Goal: Task Accomplishment & Management: Manage account settings

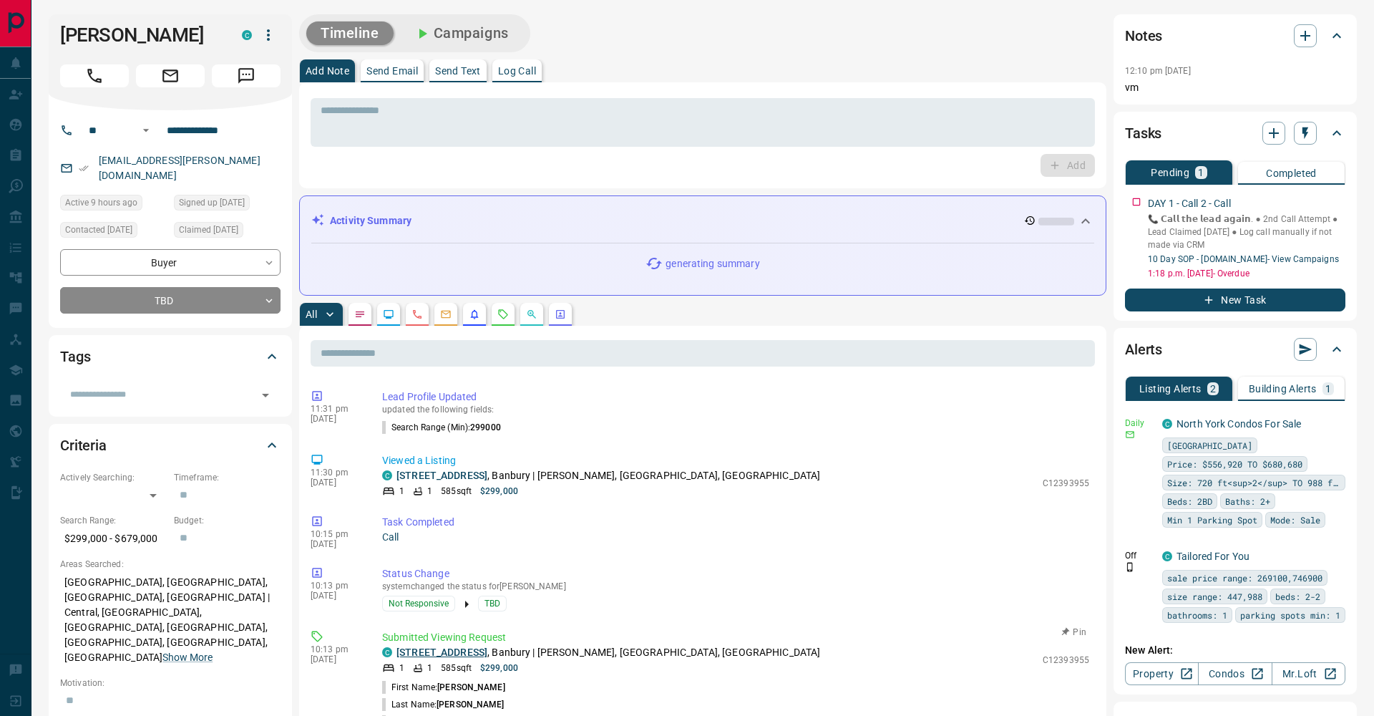
click at [487, 655] on link "[STREET_ADDRESS]" at bounding box center [442, 651] width 91 height 11
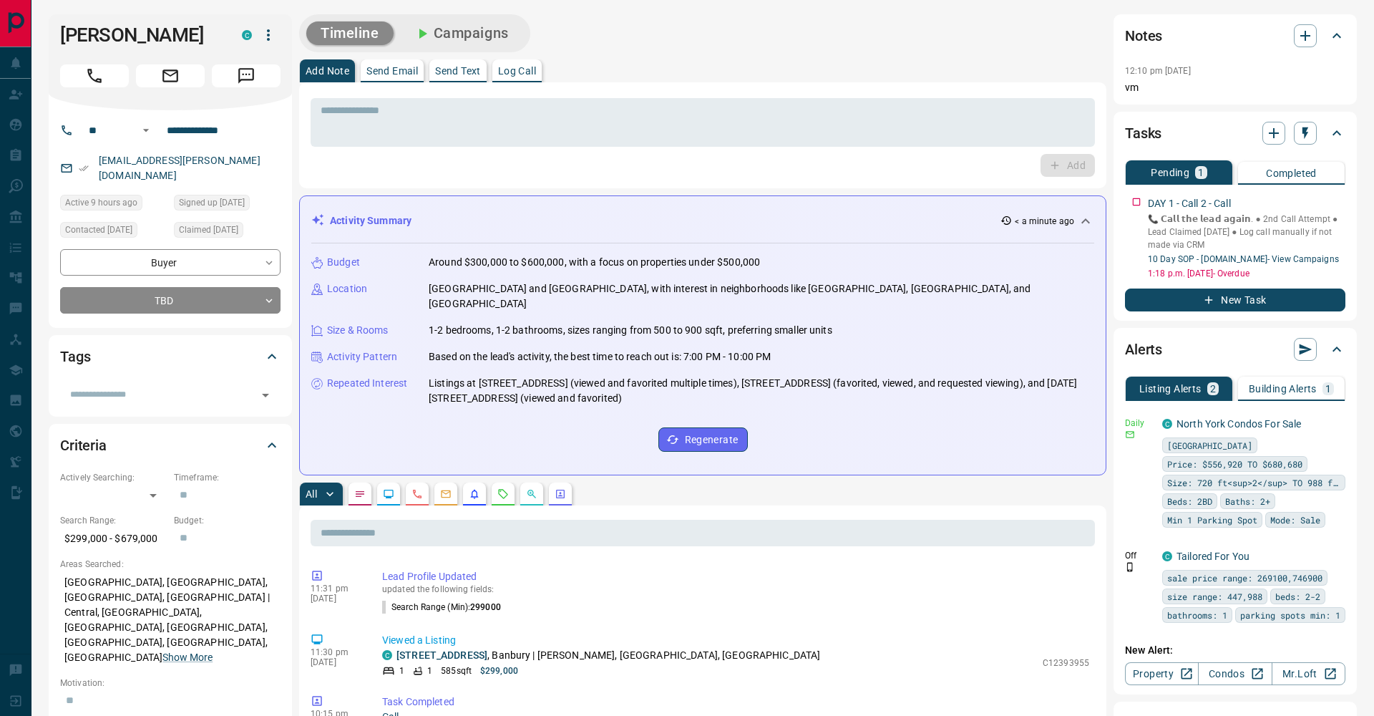
click at [1278, 298] on button "New Task" at bounding box center [1235, 299] width 220 height 23
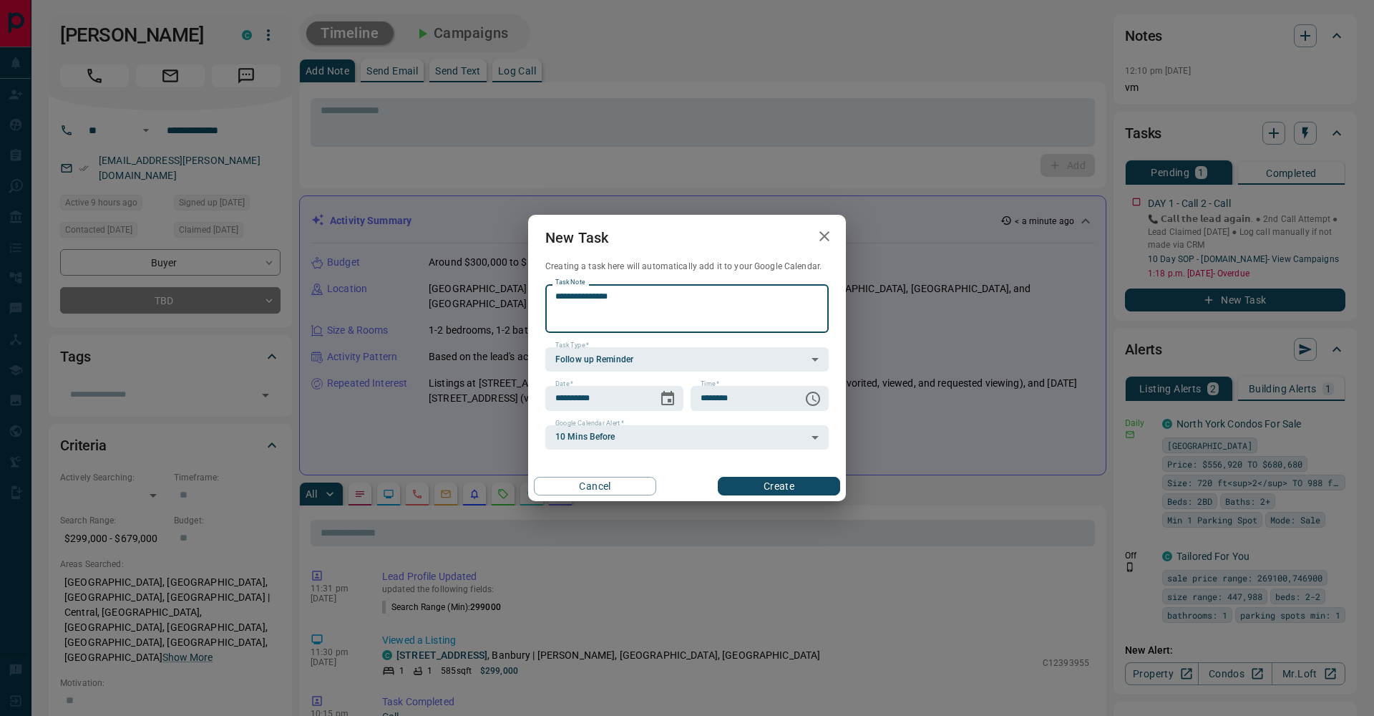
paste textarea "**********"
type textarea "**********"
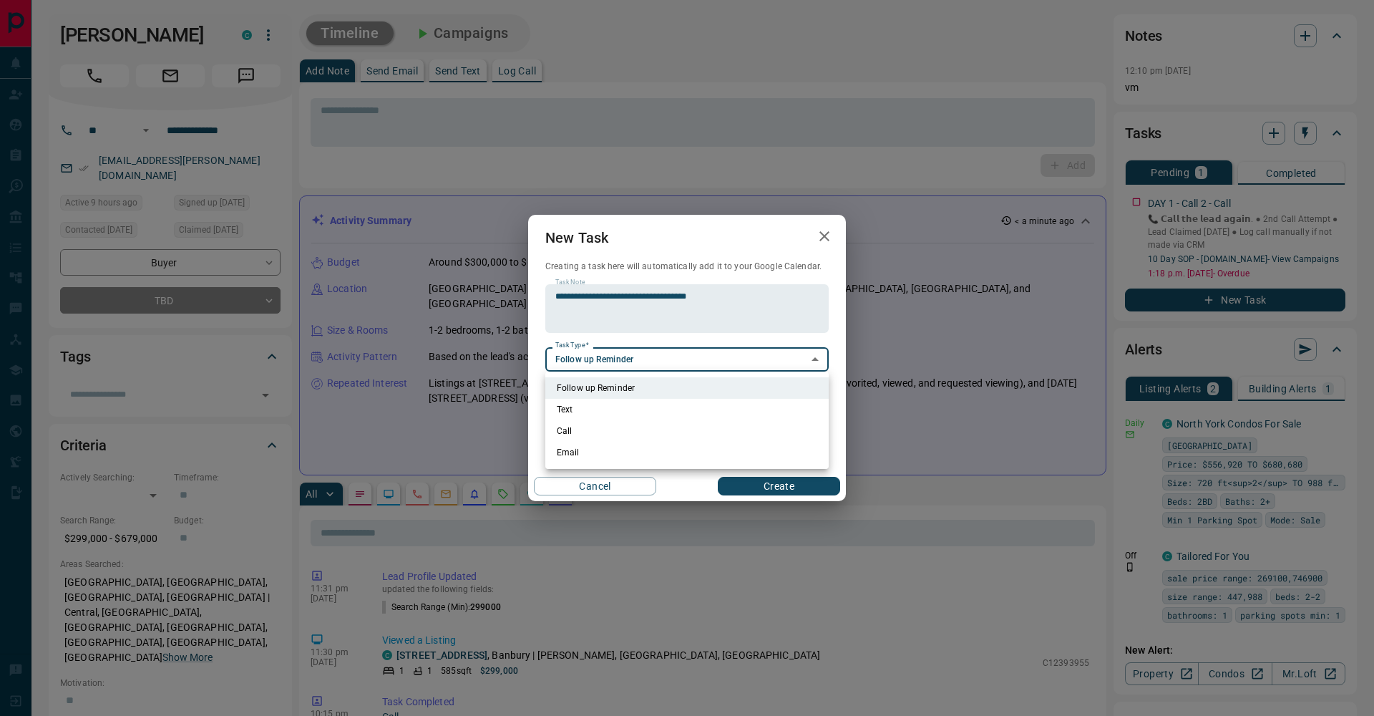
click at [630, 449] on li "Email" at bounding box center [686, 452] width 283 height 21
type input "**********"
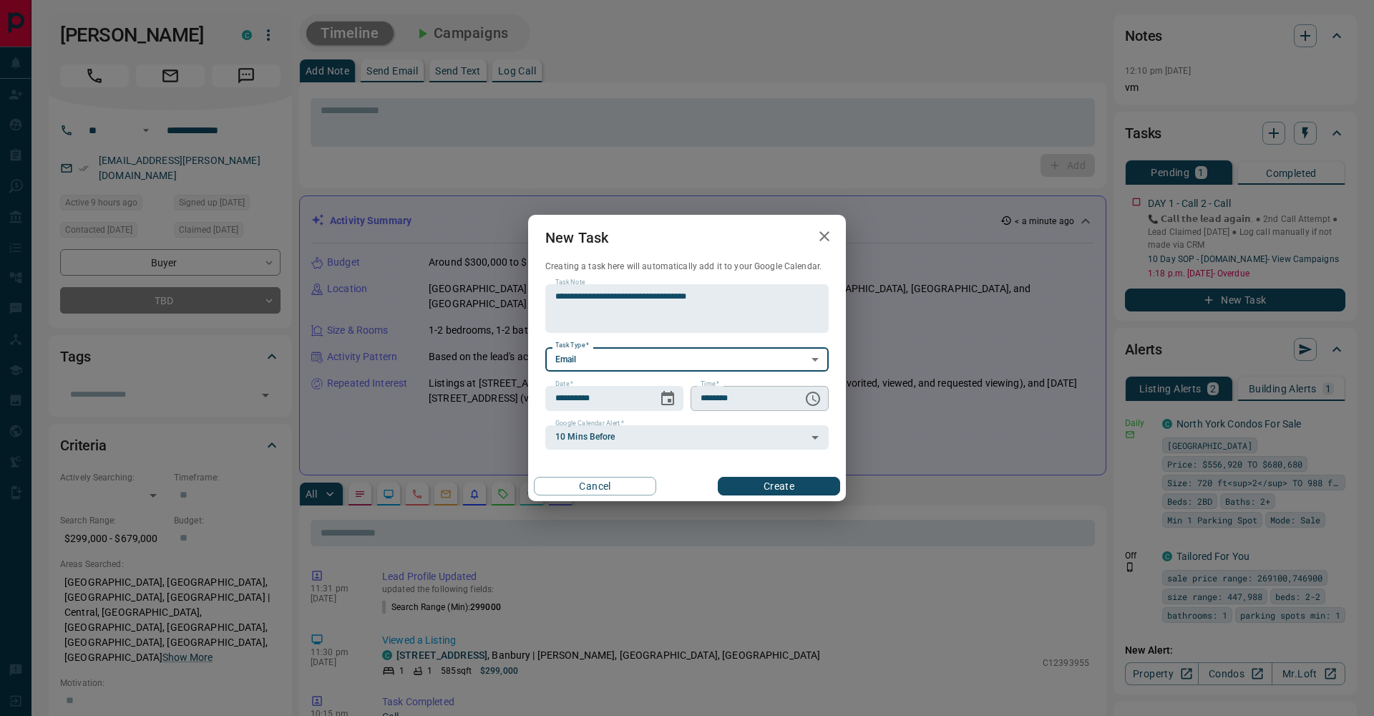
click at [811, 396] on icon "Choose time, selected time is 6:00 AM" at bounding box center [813, 398] width 17 height 17
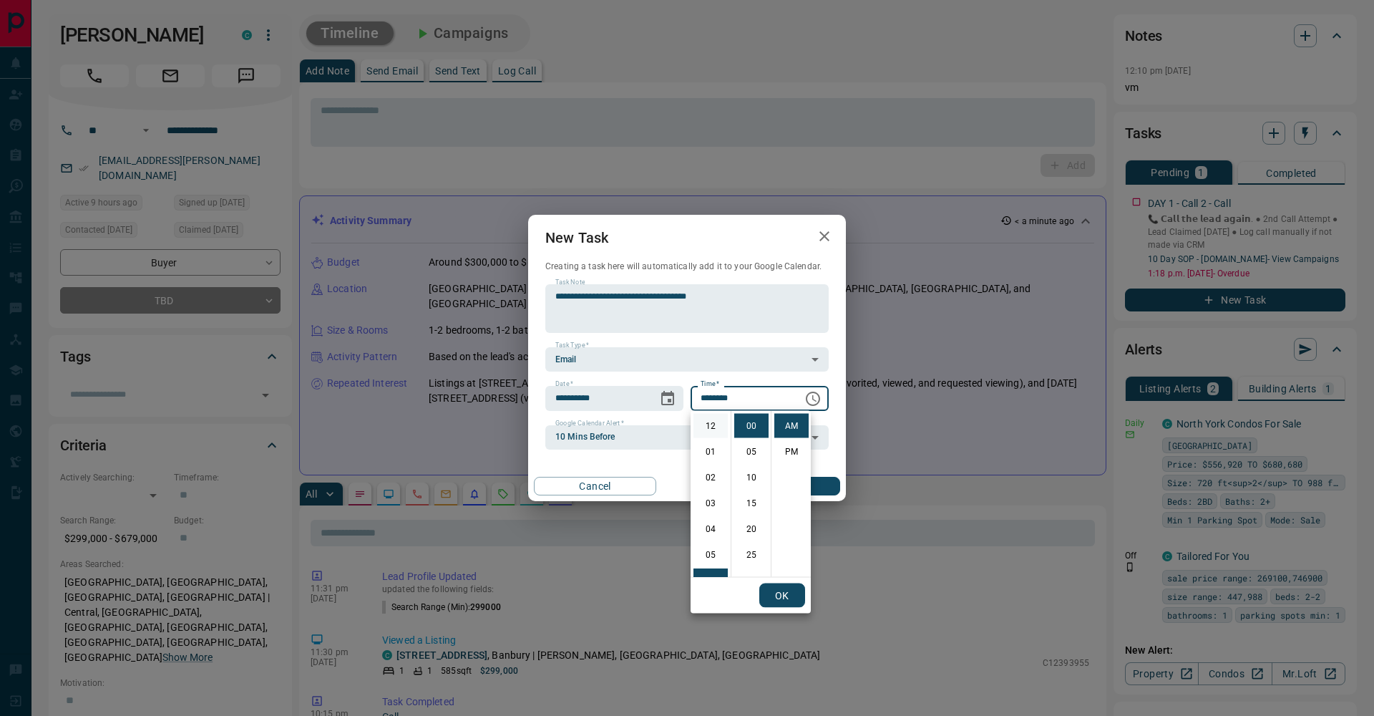
click at [709, 432] on li "12" at bounding box center [711, 426] width 34 height 24
click at [785, 448] on li "PM" at bounding box center [791, 451] width 34 height 24
type input "********"
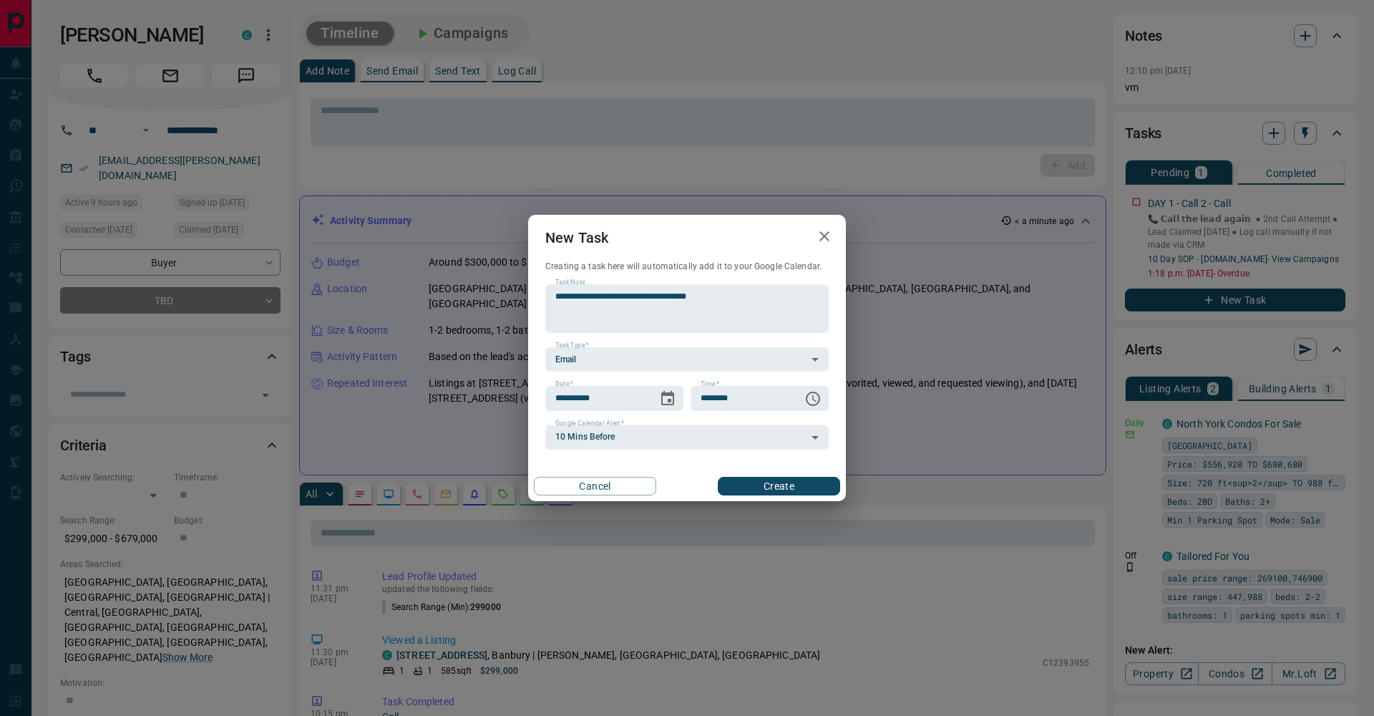
scroll to position [21, 0]
click at [670, 403] on icon "Choose date, selected date is Sep 13, 2025" at bounding box center [667, 398] width 17 height 17
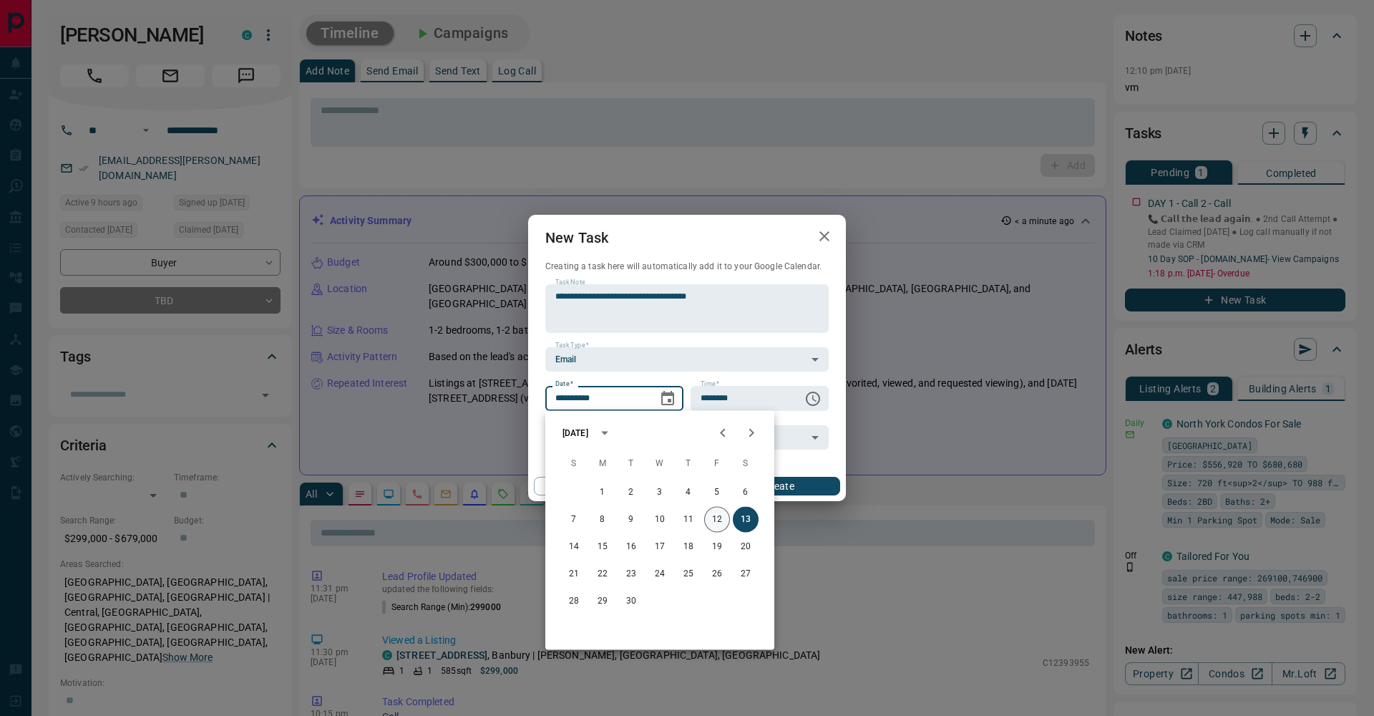
click at [719, 514] on button "12" at bounding box center [717, 520] width 26 height 26
type input "**********"
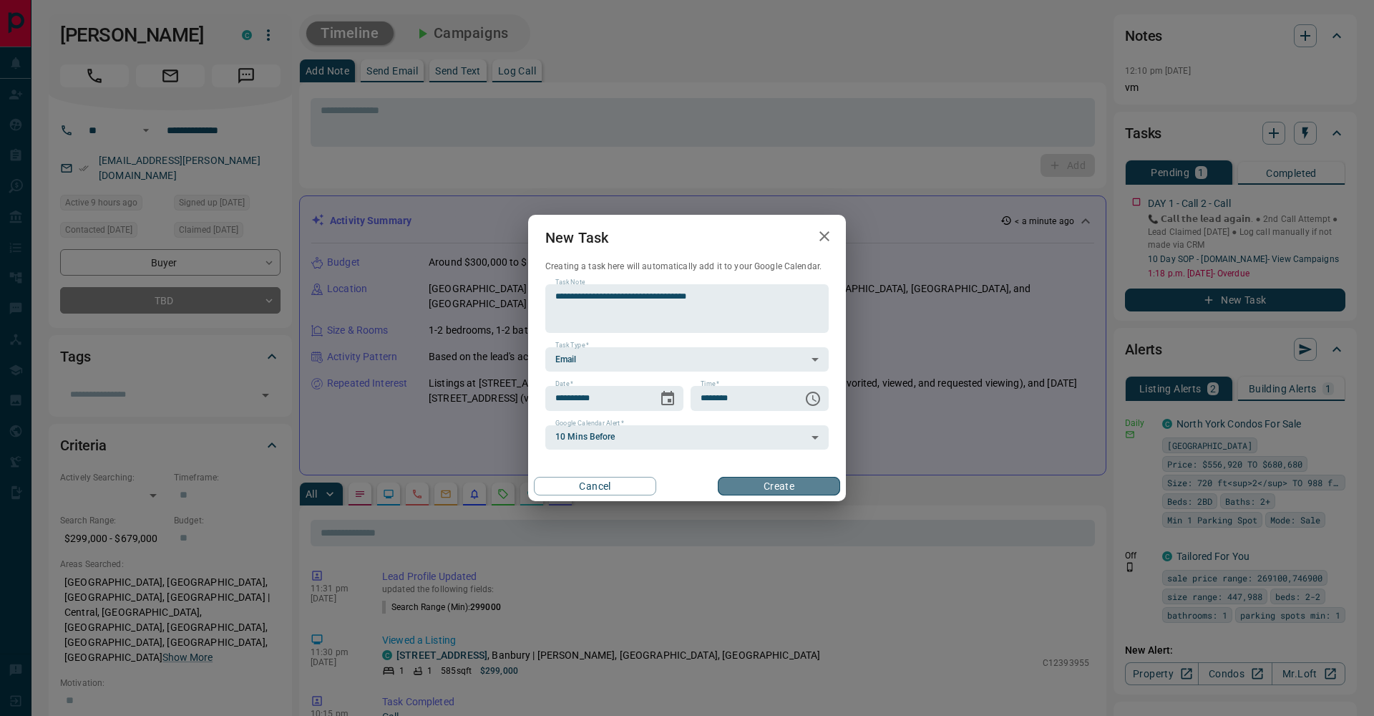
click at [738, 484] on button "Create" at bounding box center [779, 486] width 122 height 19
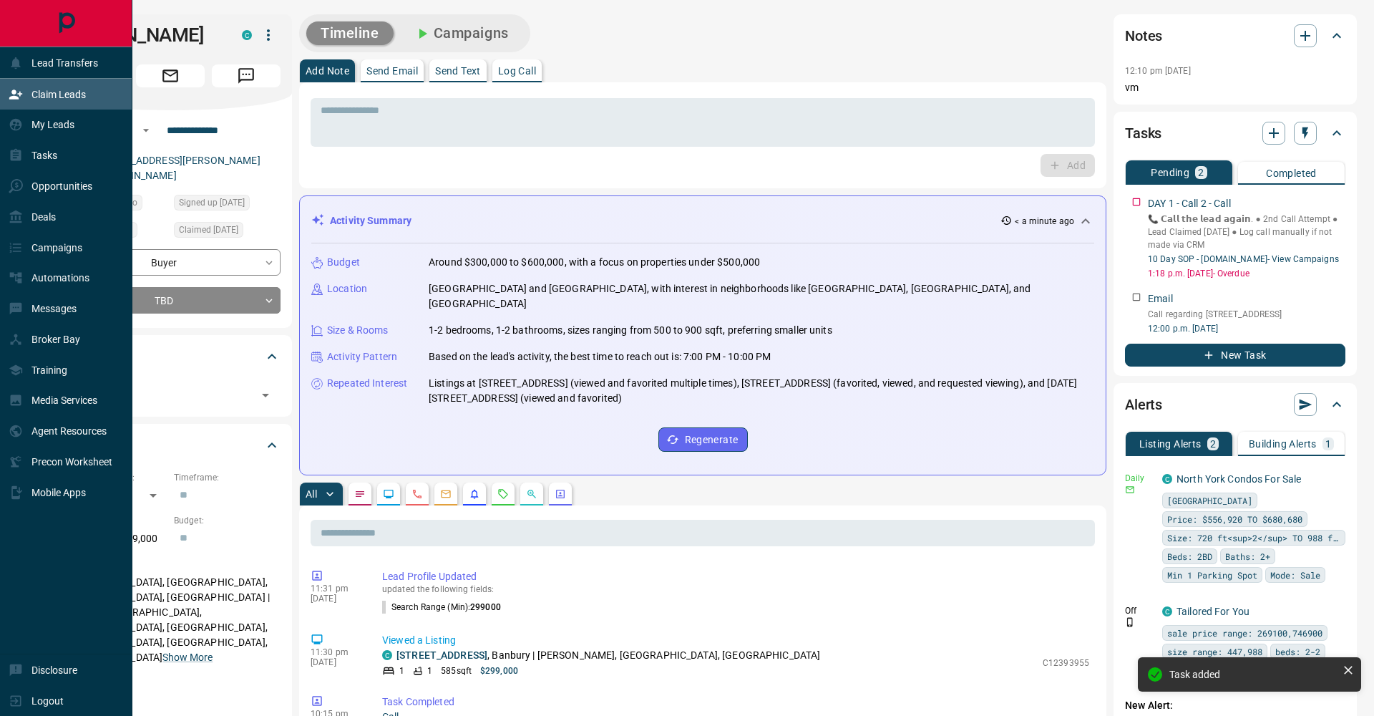
click at [24, 91] on div "Claim Leads" at bounding box center [47, 94] width 77 height 24
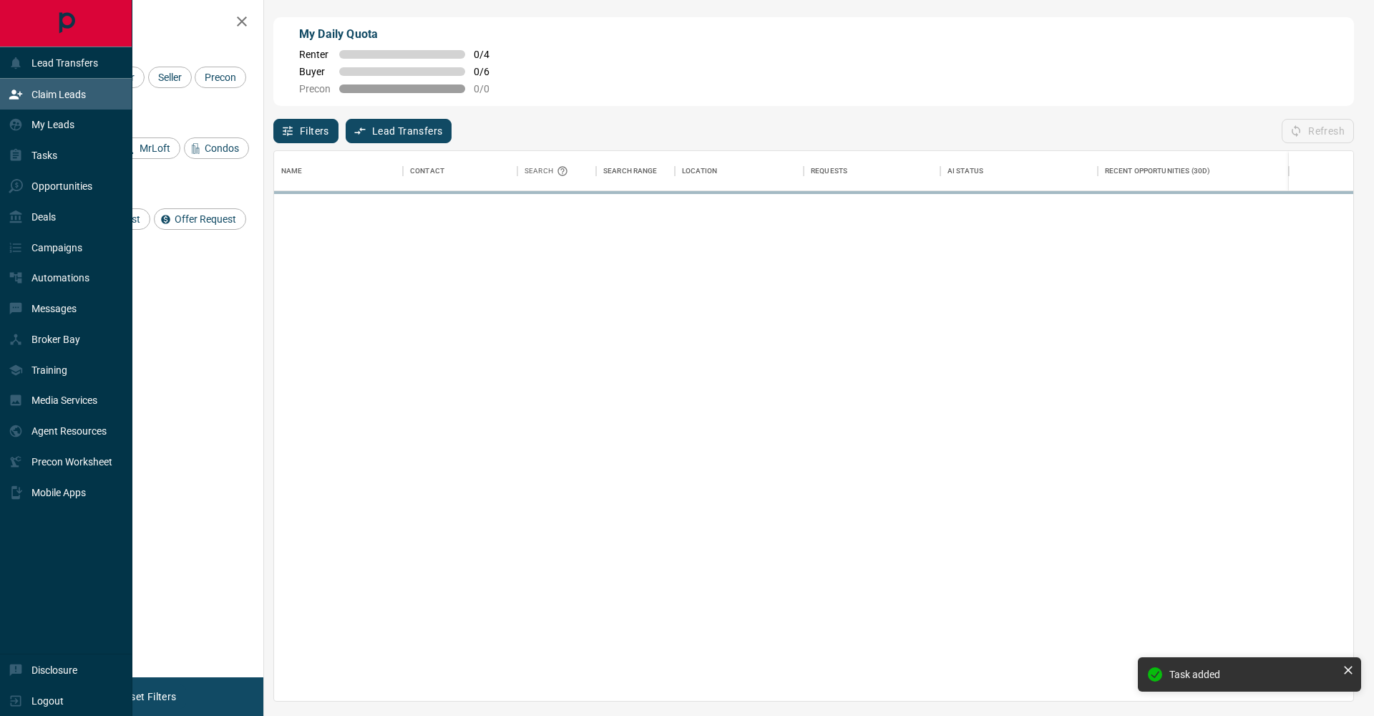
scroll to position [550, 1079]
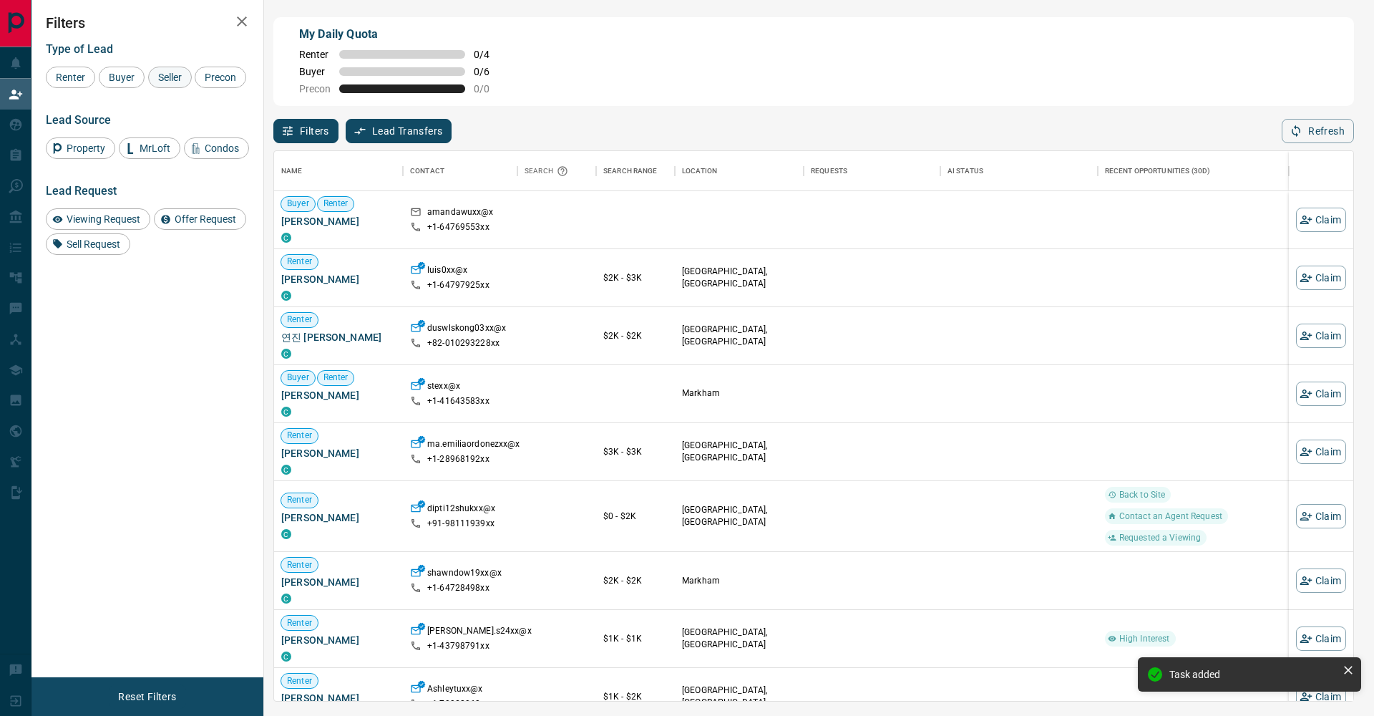
drag, startPoint x: 127, startPoint y: 79, endPoint x: 175, endPoint y: 81, distance: 48.0
click at [132, 79] on span "Buyer" at bounding box center [122, 77] width 36 height 11
click at [174, 81] on span "Seller" at bounding box center [170, 77] width 34 height 11
click at [200, 83] on span "Precon" at bounding box center [221, 77] width 42 height 11
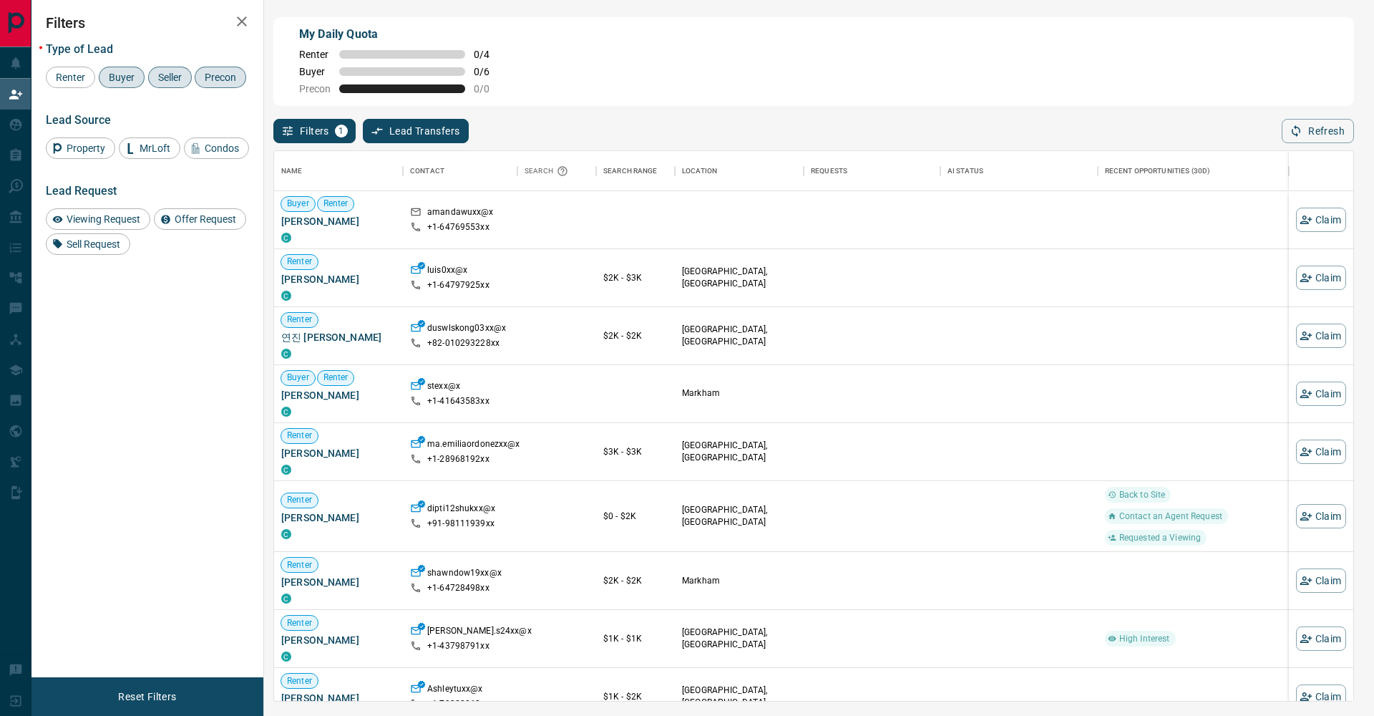
click at [246, 29] on icon "button" at bounding box center [241, 21] width 17 height 17
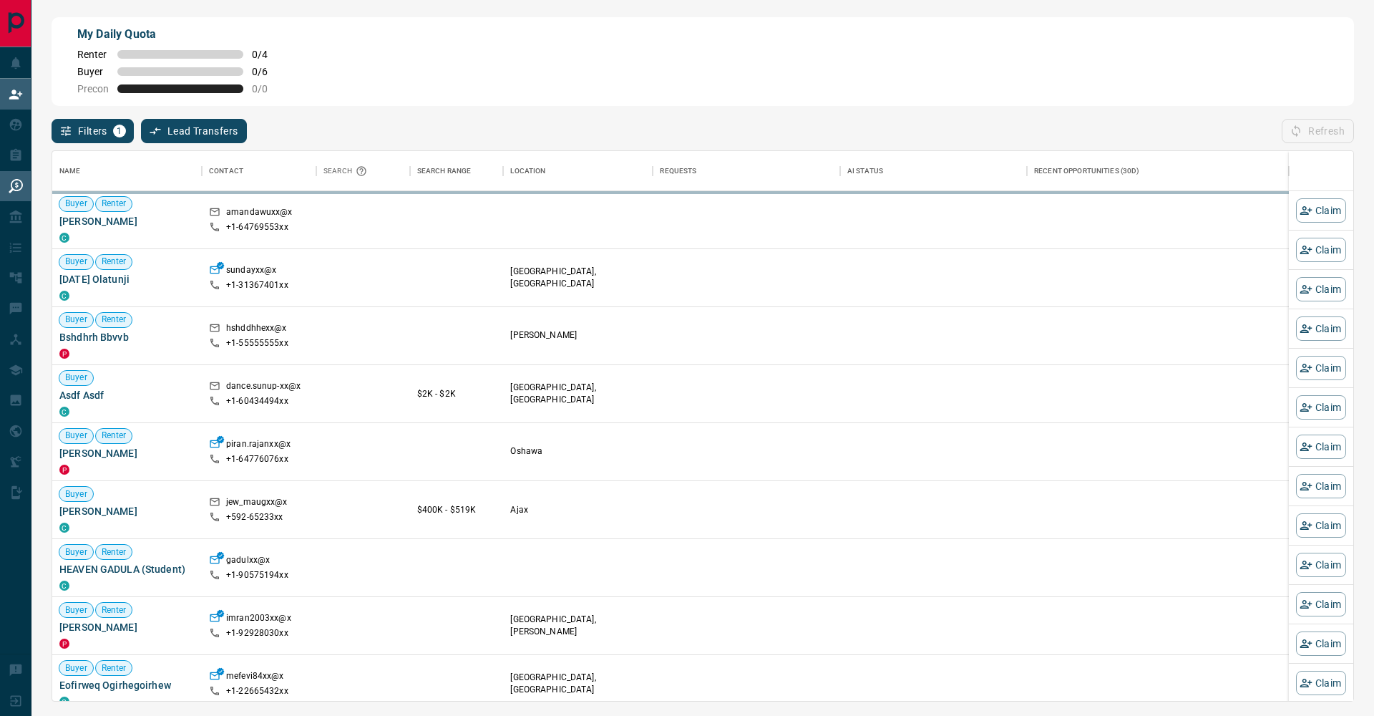
scroll to position [1, 1]
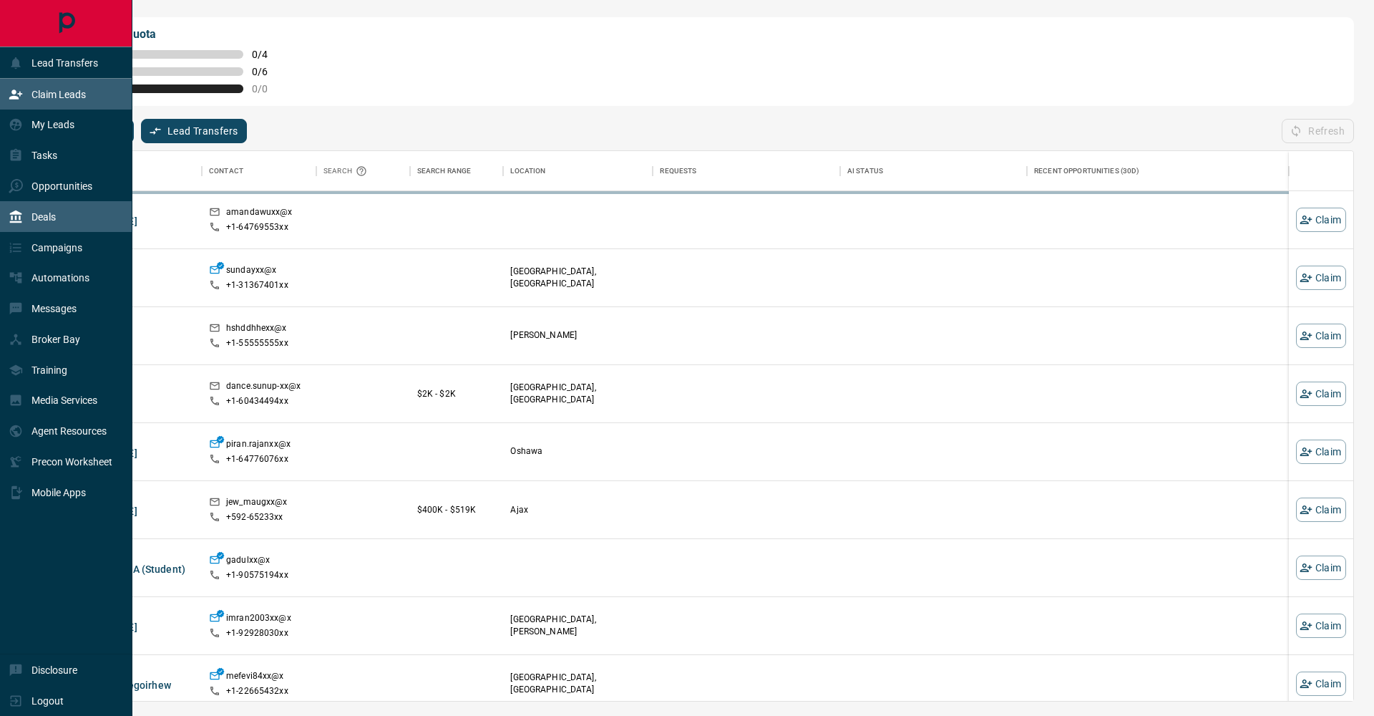
click at [62, 219] on div "Deals" at bounding box center [66, 216] width 132 height 31
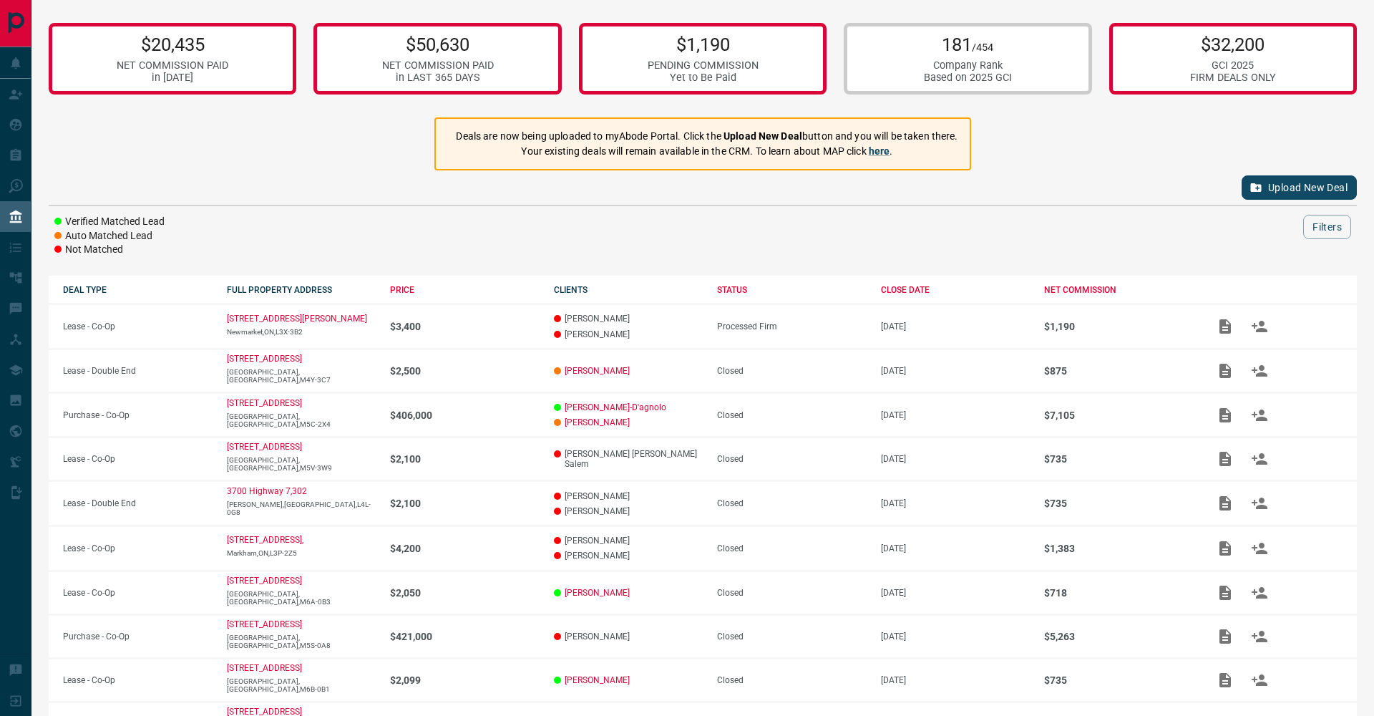
click at [991, 77] on div "Based on 2025 GCI" at bounding box center [968, 78] width 88 height 12
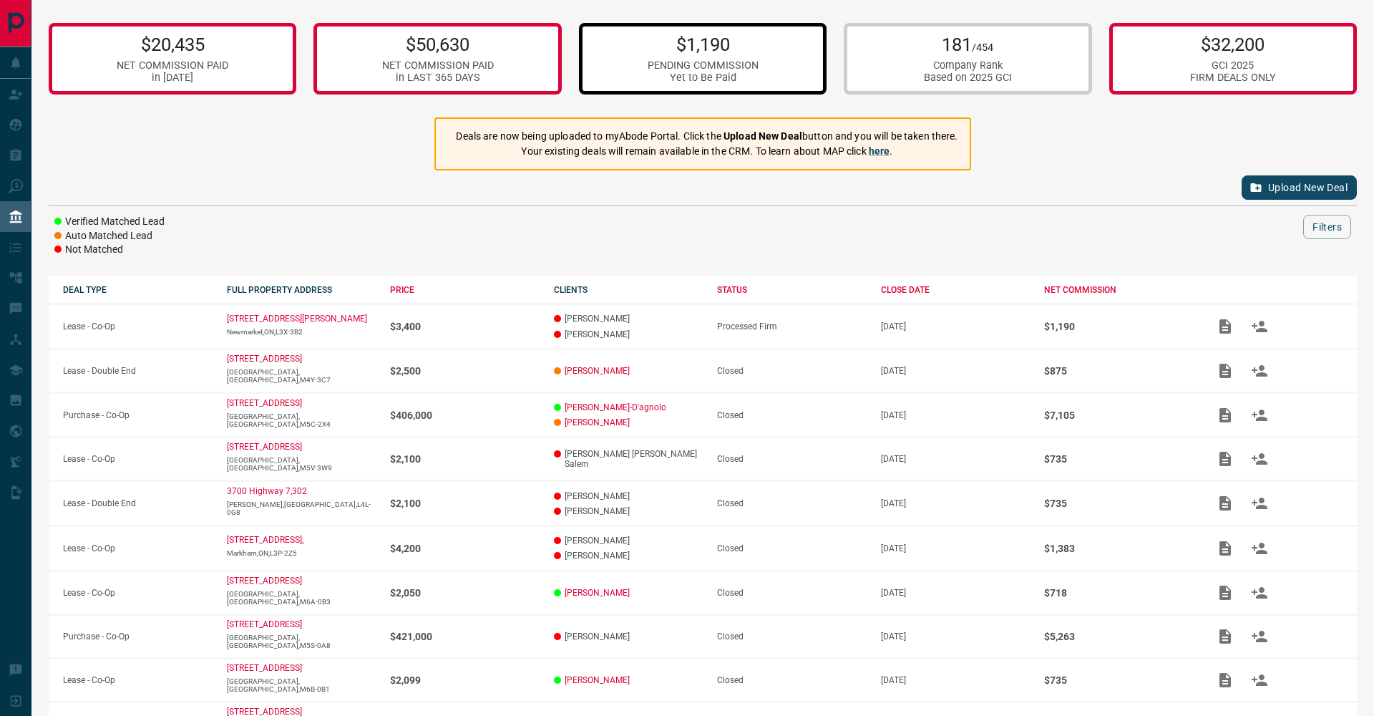
click at [664, 72] on div "Yet to Be Paid" at bounding box center [703, 78] width 111 height 12
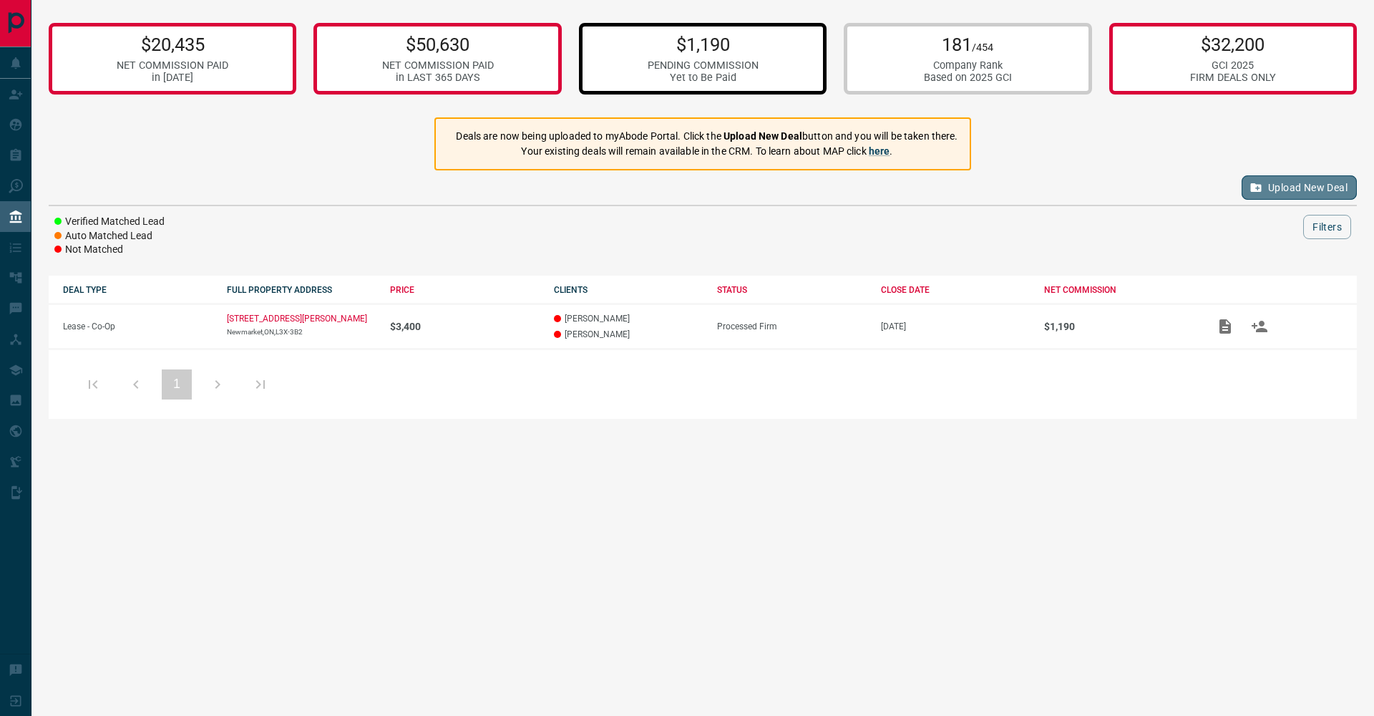
click at [1304, 193] on button "Upload New Deal" at bounding box center [1299, 187] width 115 height 24
click at [695, 1] on div "$20,435 NET COMMISSION PAID in [DATE] $50,630 NET COMMISSION PAID in LAST 365 D…" at bounding box center [702, 216] width 1343 height 433
